Goal: Task Accomplishment & Management: Use online tool/utility

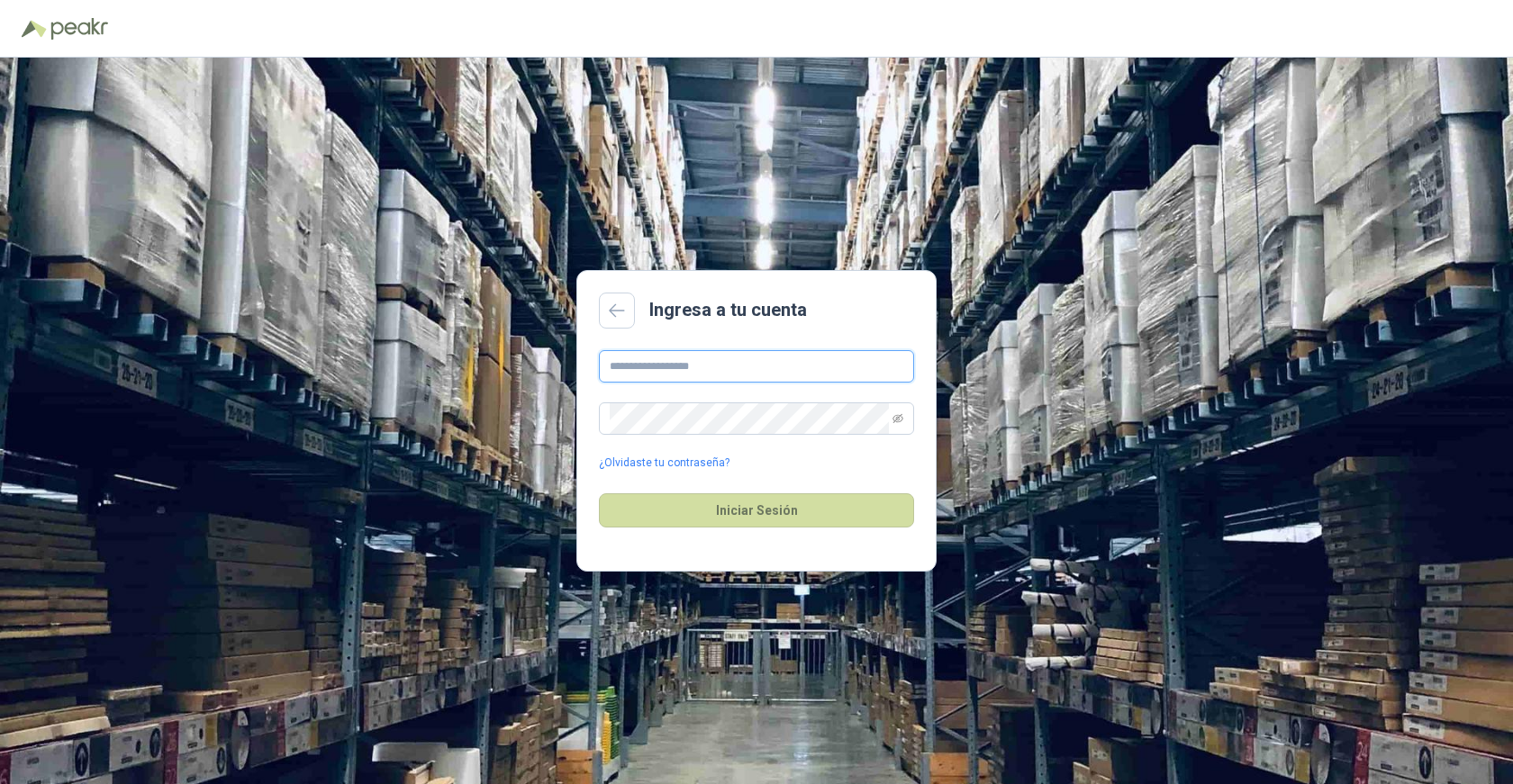
click at [772, 363] on input "text" at bounding box center [756, 366] width 315 height 33
type input "**********"
click at [599, 493] on button "Iniciar Sesión" at bounding box center [756, 511] width 315 height 34
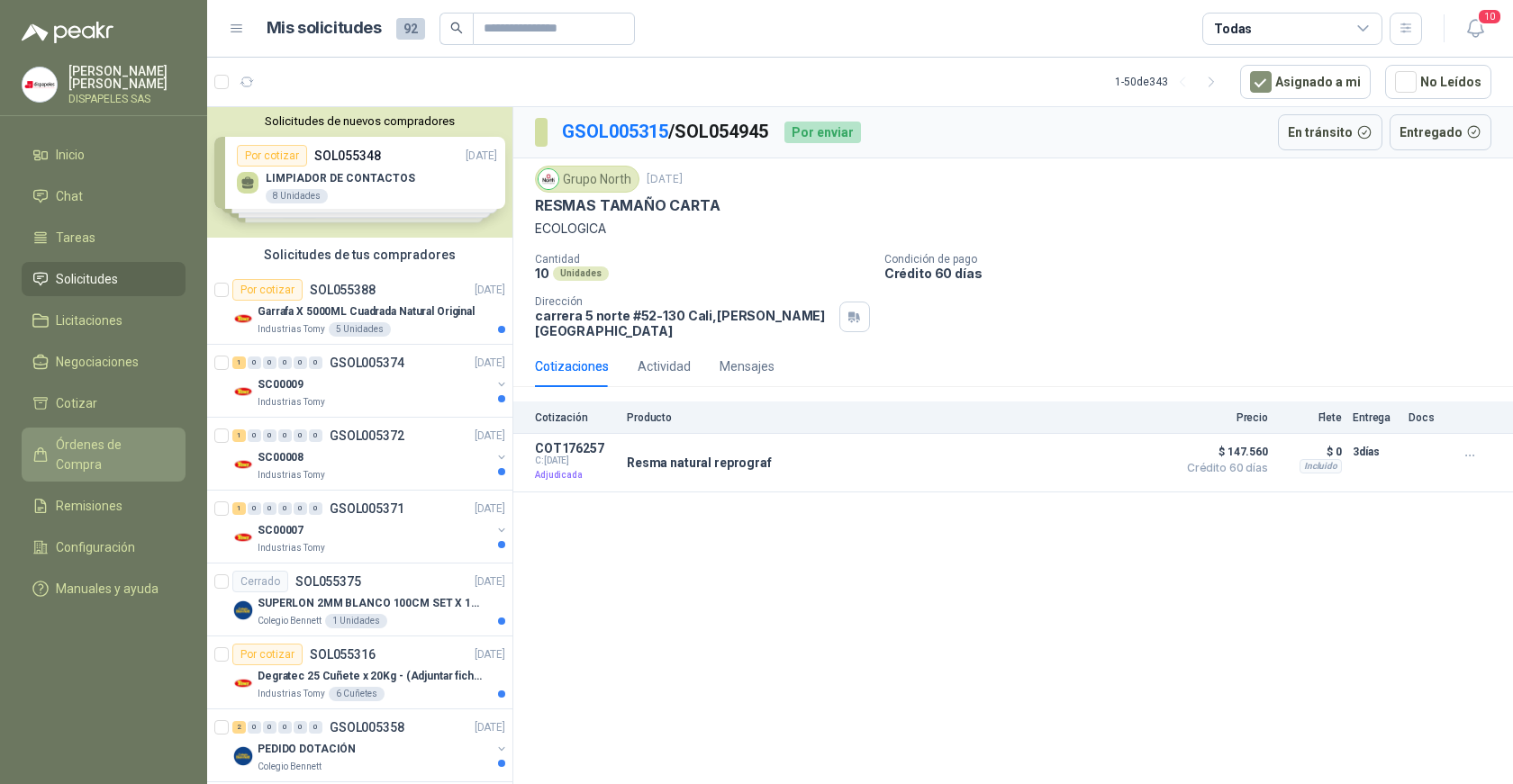
click at [112, 446] on span "Órdenes de Compra" at bounding box center [112, 454] width 113 height 39
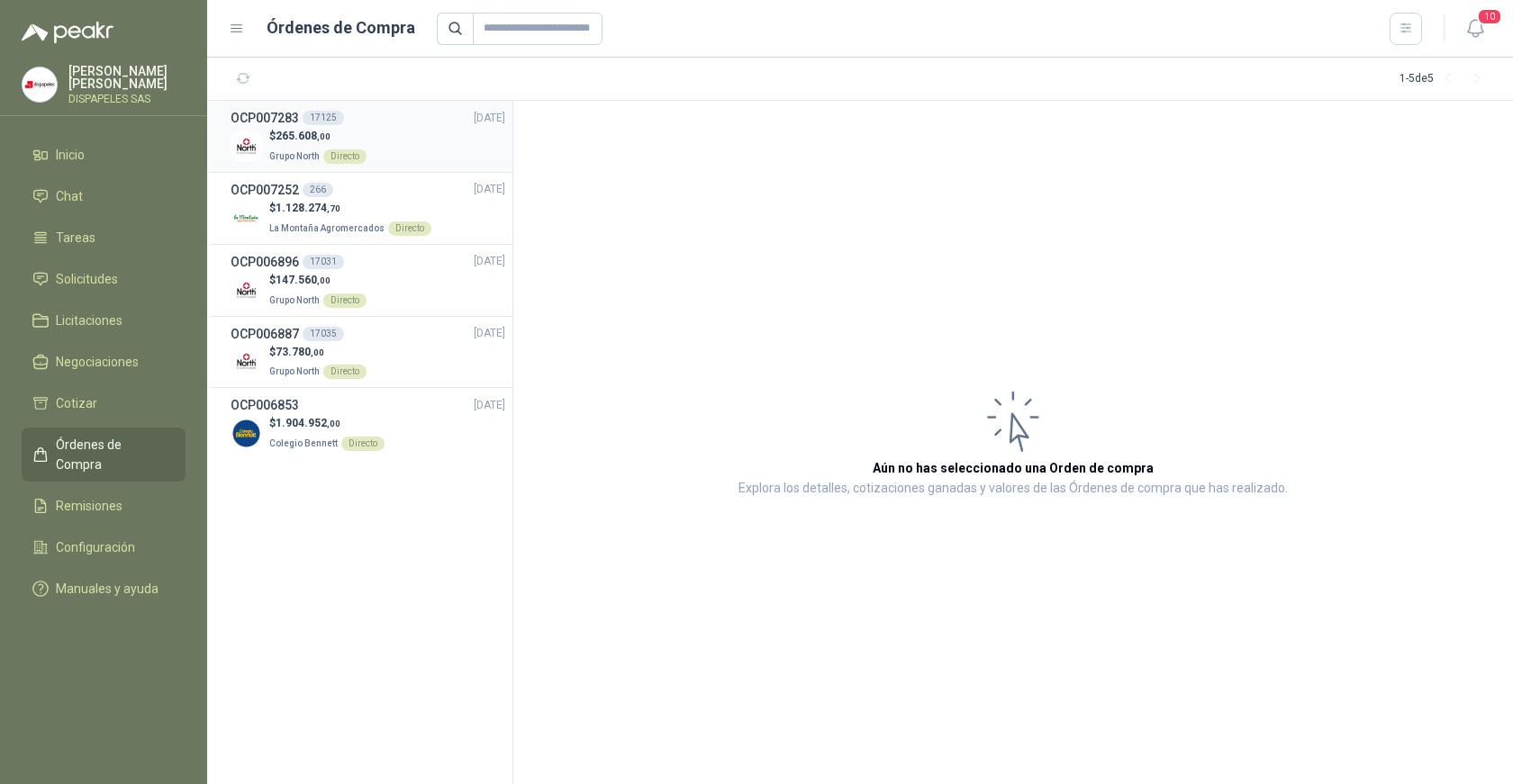
click at [326, 139] on span ",00" at bounding box center [323, 136] width 13 height 10
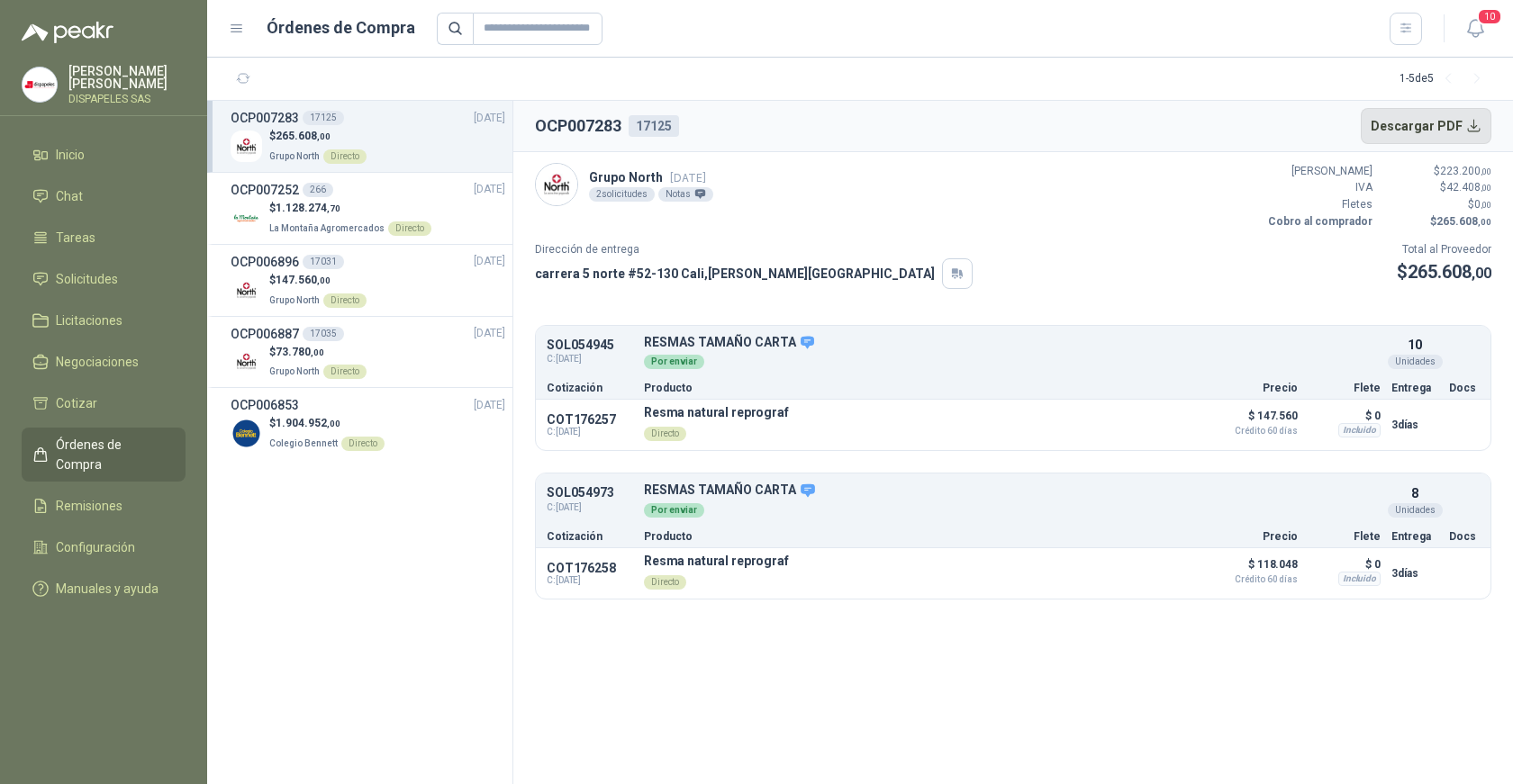
click at [1459, 128] on button "Descargar PDF" at bounding box center [1425, 126] width 131 height 36
click at [96, 90] on p "[PERSON_NAME] [PERSON_NAME]" at bounding box center [127, 77] width 117 height 25
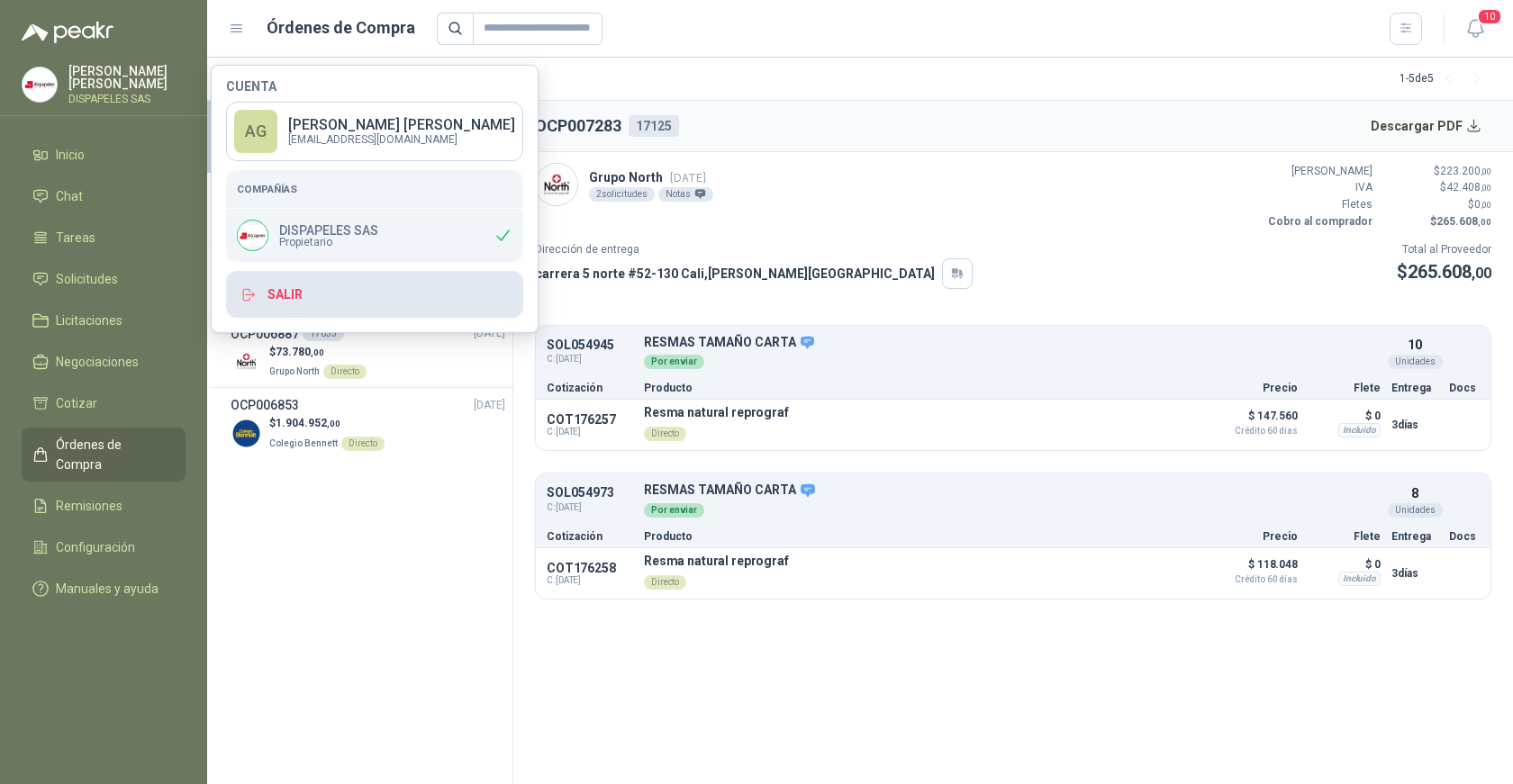
click at [270, 297] on button "Salir" at bounding box center [374, 294] width 297 height 47
